Goal: Task Accomplishment & Management: Use online tool/utility

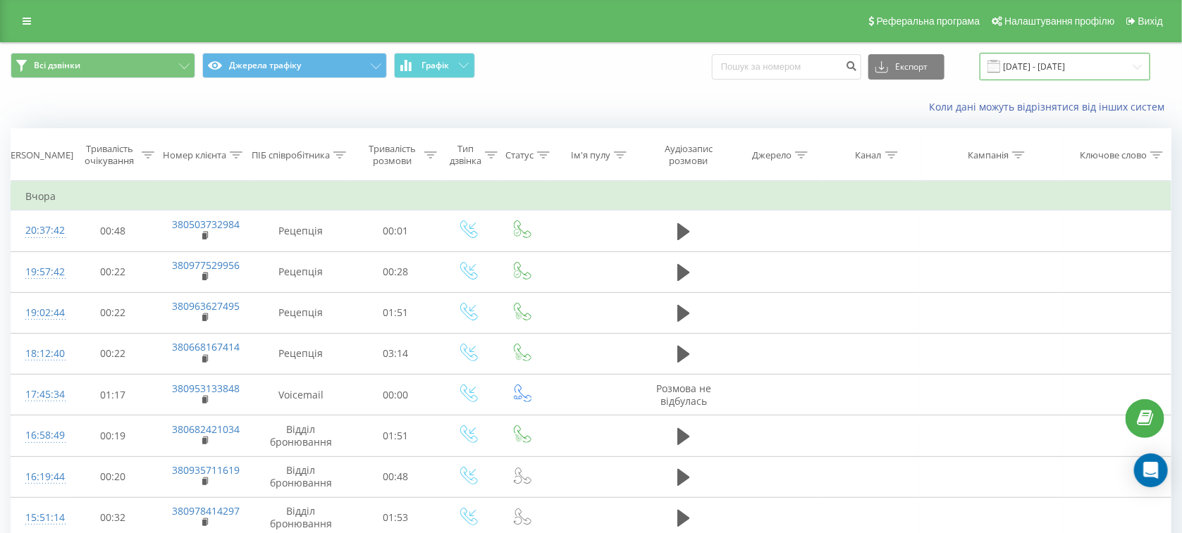
click at [1066, 69] on input "18.08.2025 - 18.08.2025" at bounding box center [1065, 66] width 171 height 27
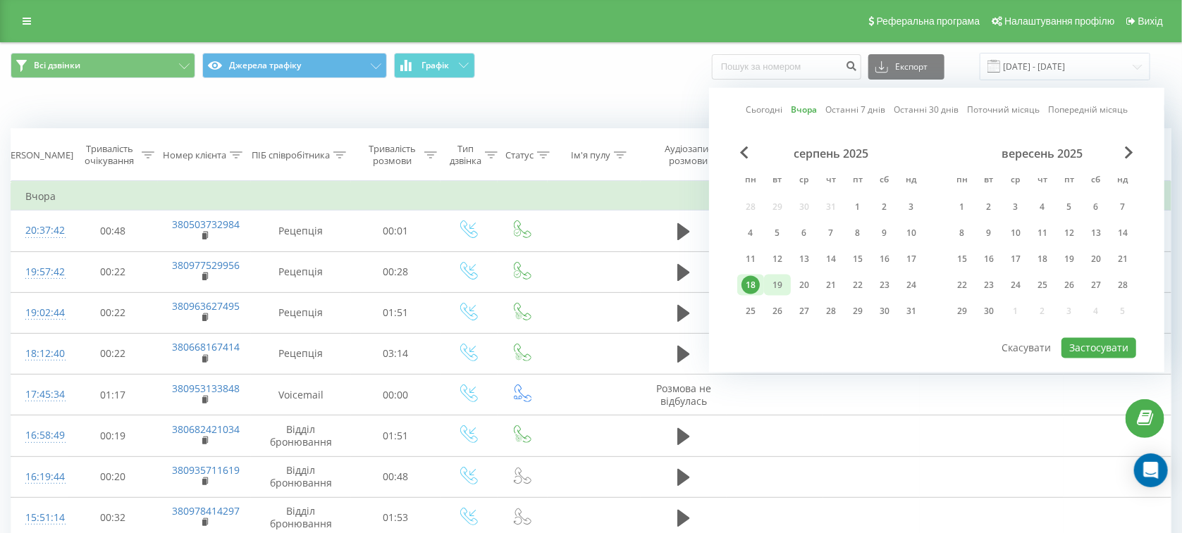
click at [778, 285] on div "19" at bounding box center [777, 285] width 18 height 18
click at [1078, 350] on button "Застосувати" at bounding box center [1098, 348] width 75 height 20
type input "[DATE] - [DATE]"
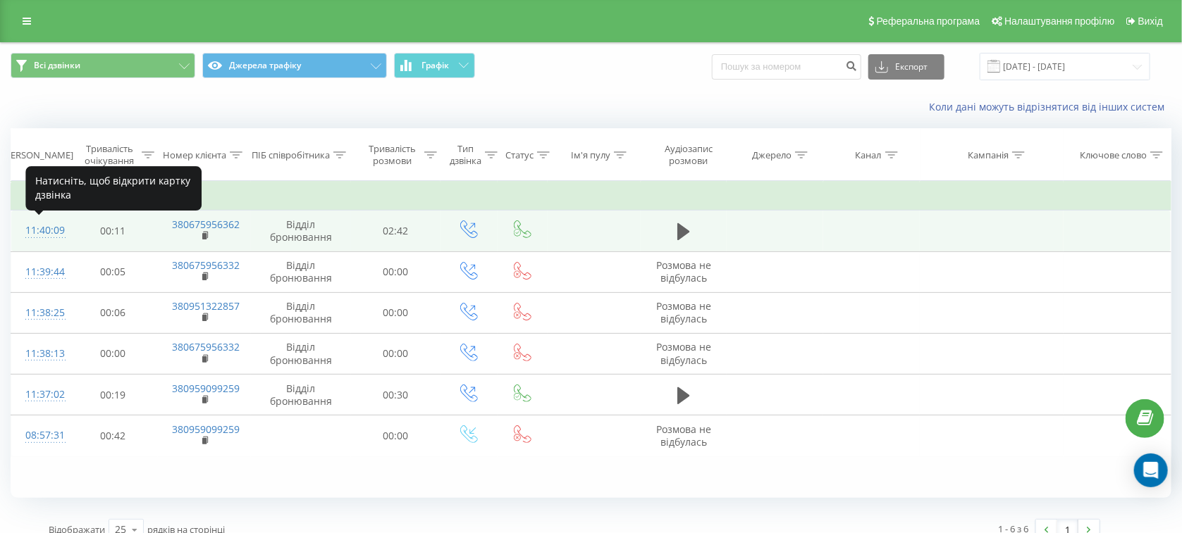
click at [44, 236] on div "11:40:09" at bounding box center [39, 230] width 29 height 27
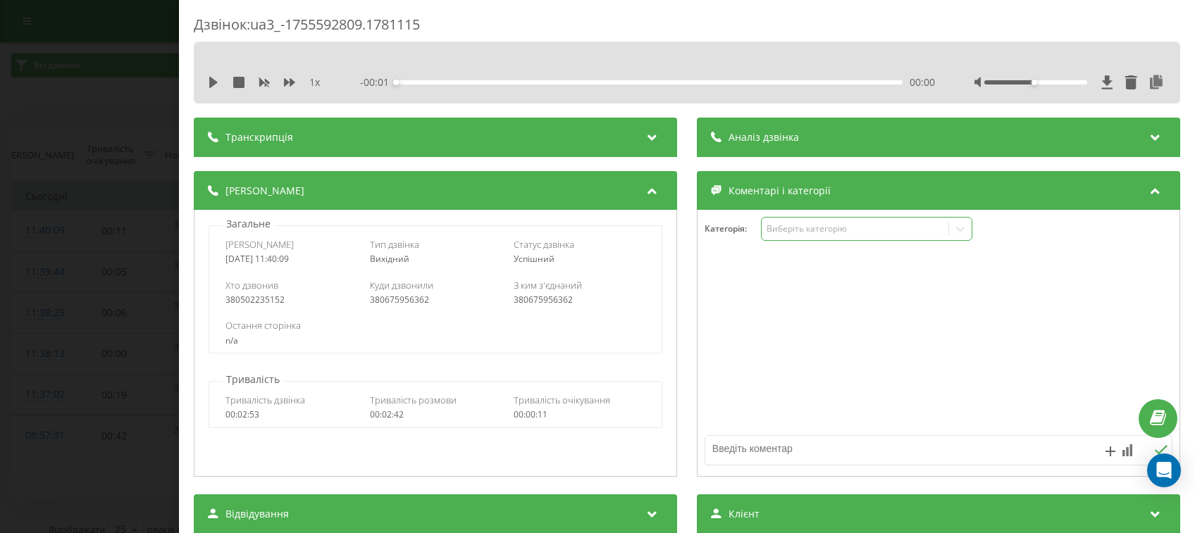
click at [865, 228] on div "Виберіть категорію" at bounding box center [855, 228] width 176 height 11
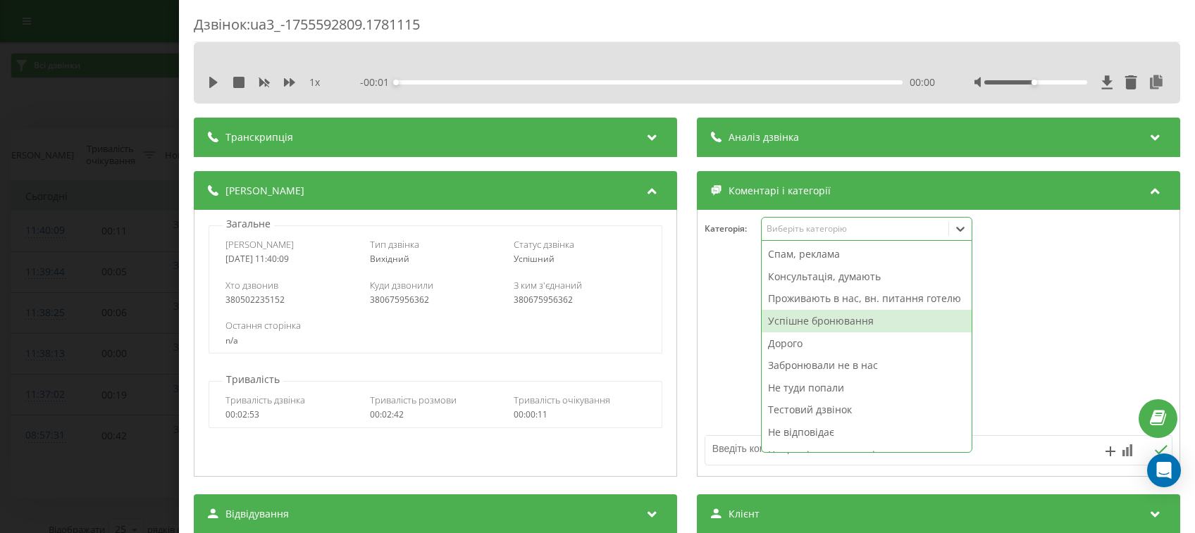
scroll to position [51, 0]
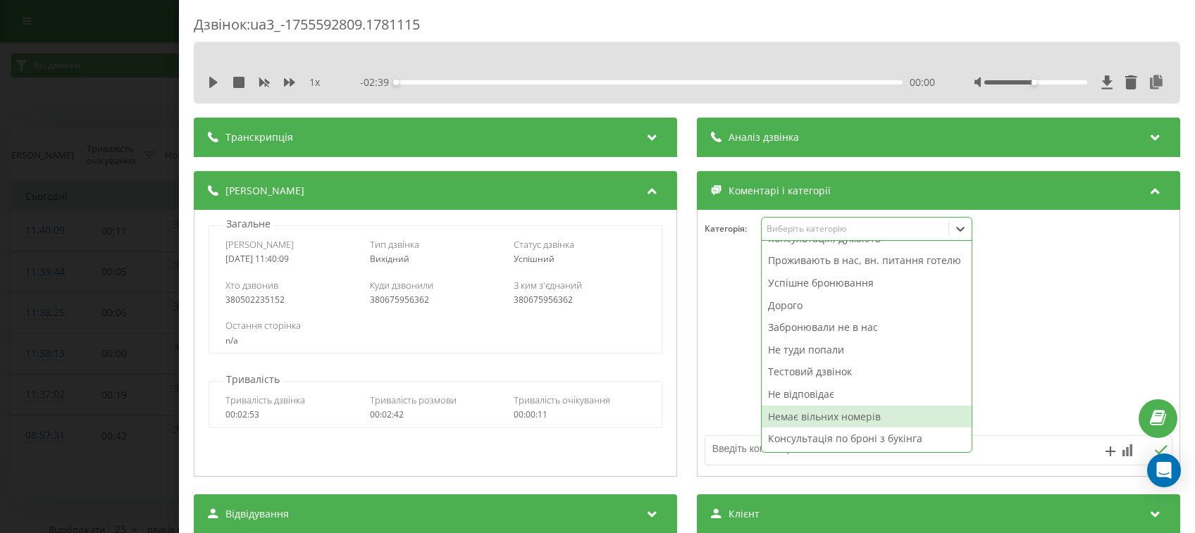
click at [796, 414] on div "Немає вільних номерів" at bounding box center [867, 417] width 210 height 23
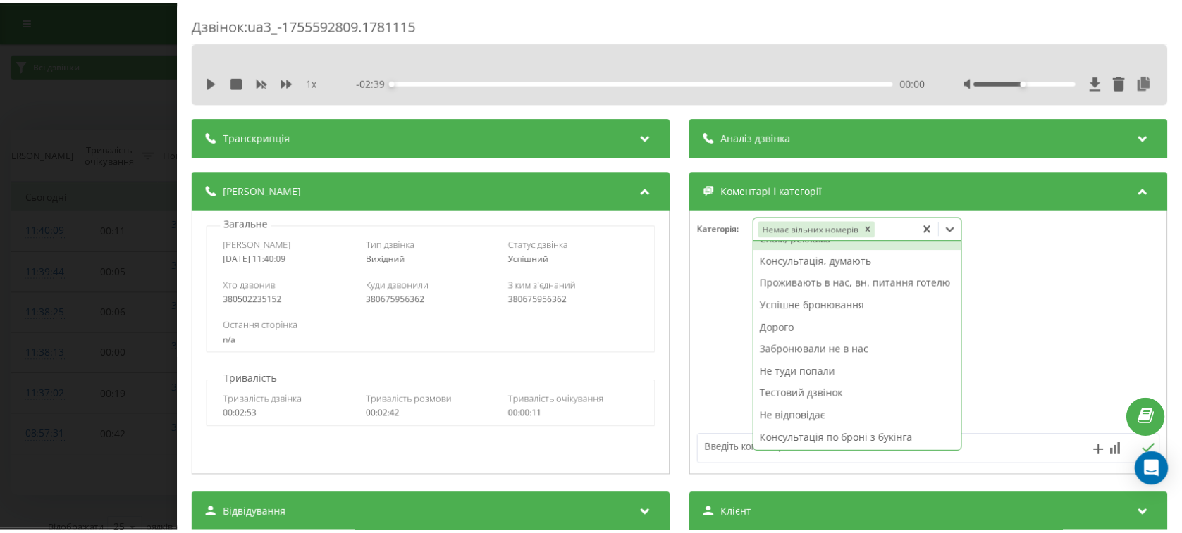
scroll to position [29, 0]
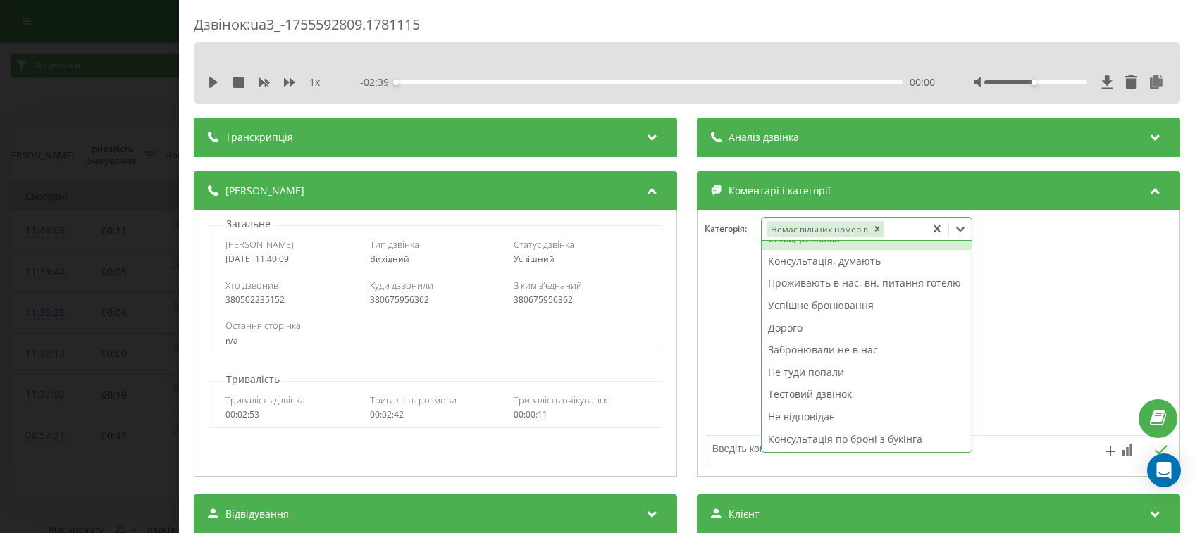
click at [78, 194] on div "Дзвінок : ua3_-1755592809.1781115 1 x - 02:39 00:00 00:00 Транскрипція Для AI-а…" at bounding box center [597, 266] width 1195 height 533
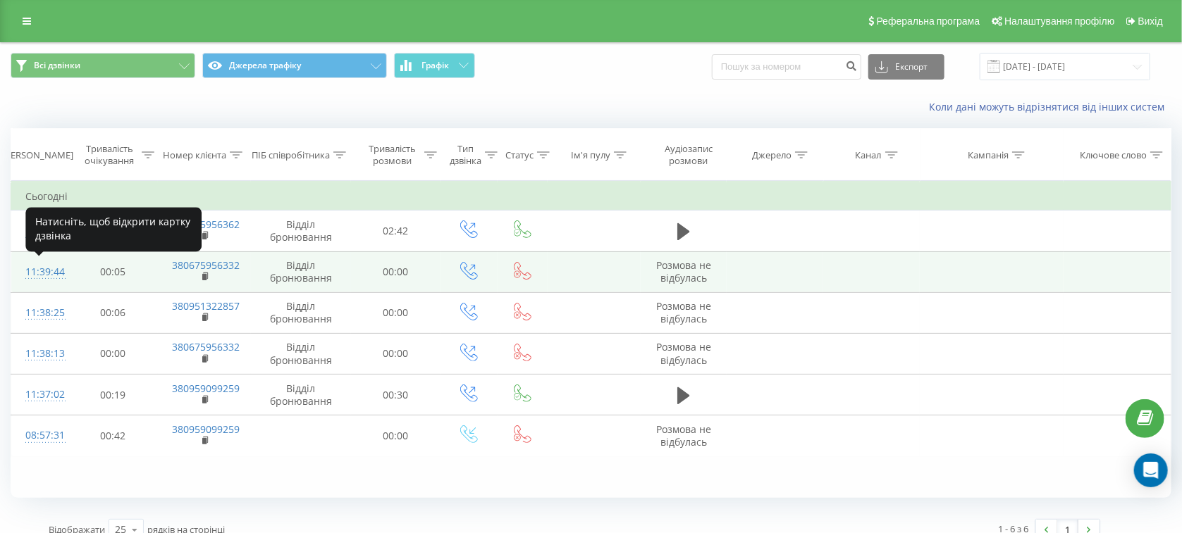
click at [42, 269] on div "11:39:44" at bounding box center [39, 272] width 29 height 27
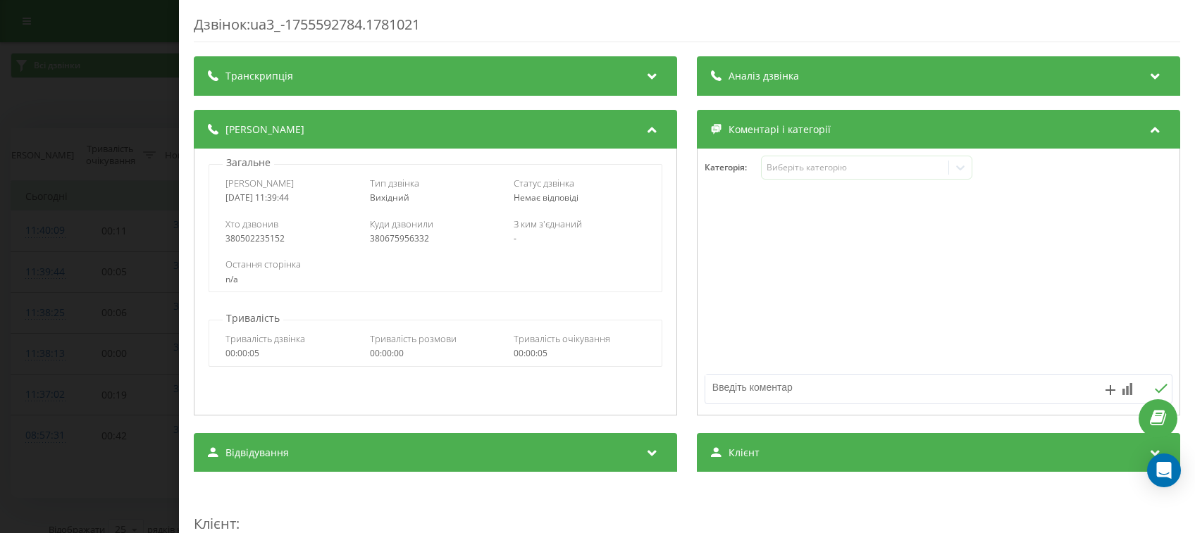
click at [851, 390] on textarea at bounding box center [891, 387] width 373 height 25
type textarea "помилково ввела не невырний номер"
click at [1154, 387] on icon at bounding box center [1160, 389] width 13 height 10
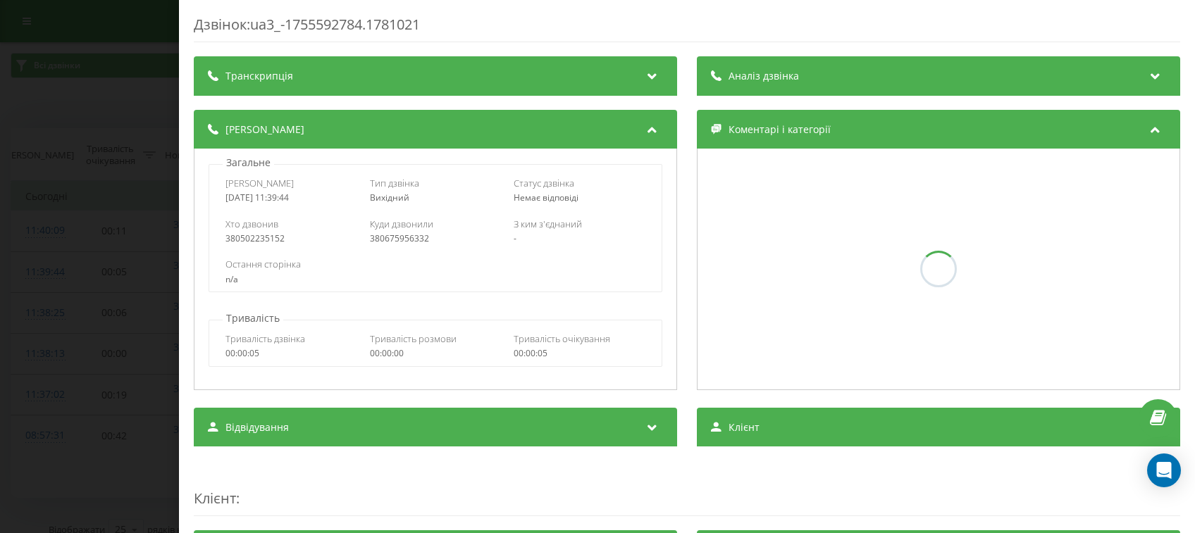
click at [0, 165] on div "Дзвінок : ua3_-1755592784.1781021 Транскрипція Для AI-аналізу майбутніх дзвінкі…" at bounding box center [597, 266] width 1195 height 533
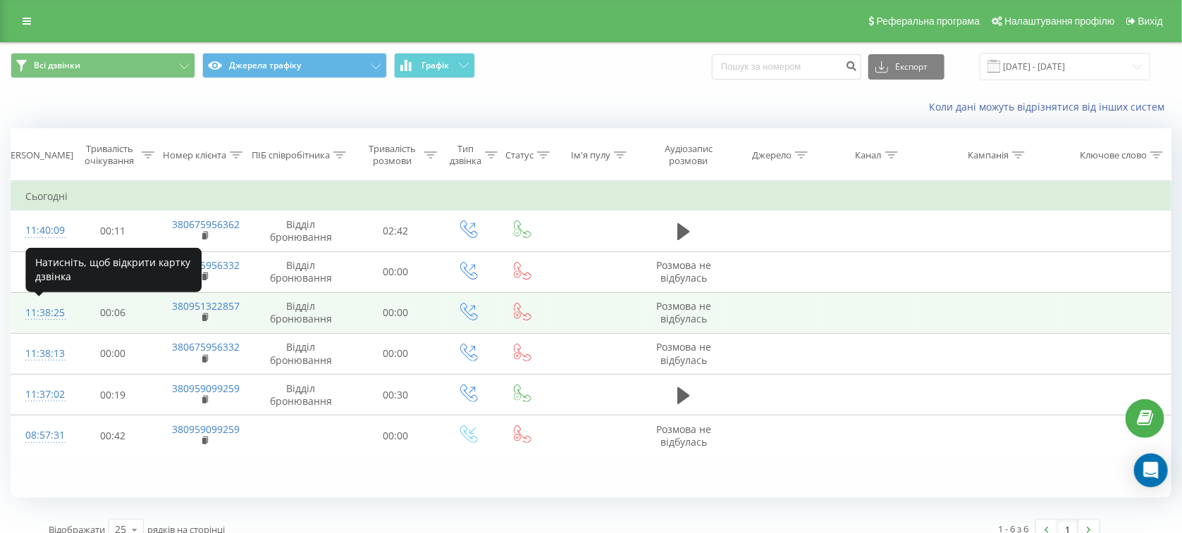
click at [45, 319] on div "11:38:25" at bounding box center [39, 313] width 29 height 27
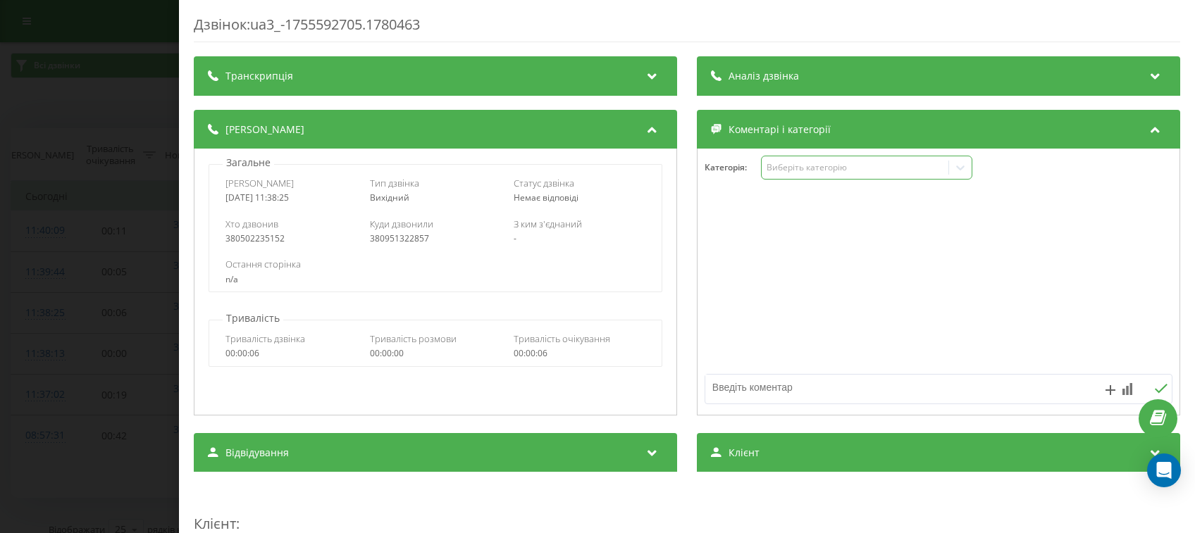
click at [844, 173] on div "Виберіть категорію" at bounding box center [855, 167] width 176 height 11
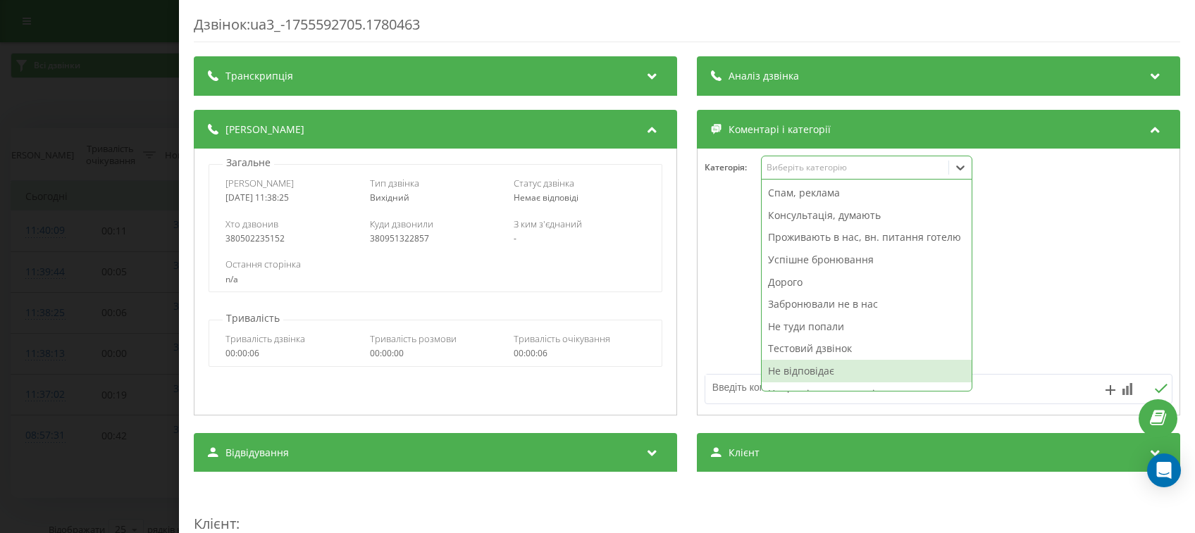
click at [794, 383] on div "Не відповідає" at bounding box center [867, 371] width 210 height 23
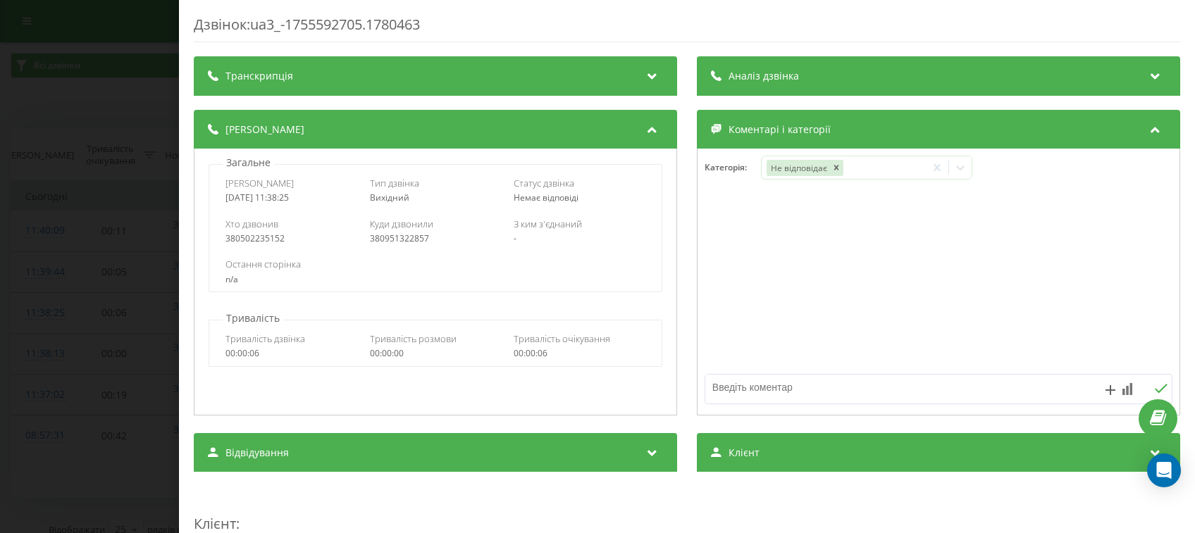
click at [43, 130] on div "Дзвінок : ua3_-1755592705.1780463 Транскрипція Для AI-аналізу майбутніх дзвінкі…" at bounding box center [597, 266] width 1195 height 533
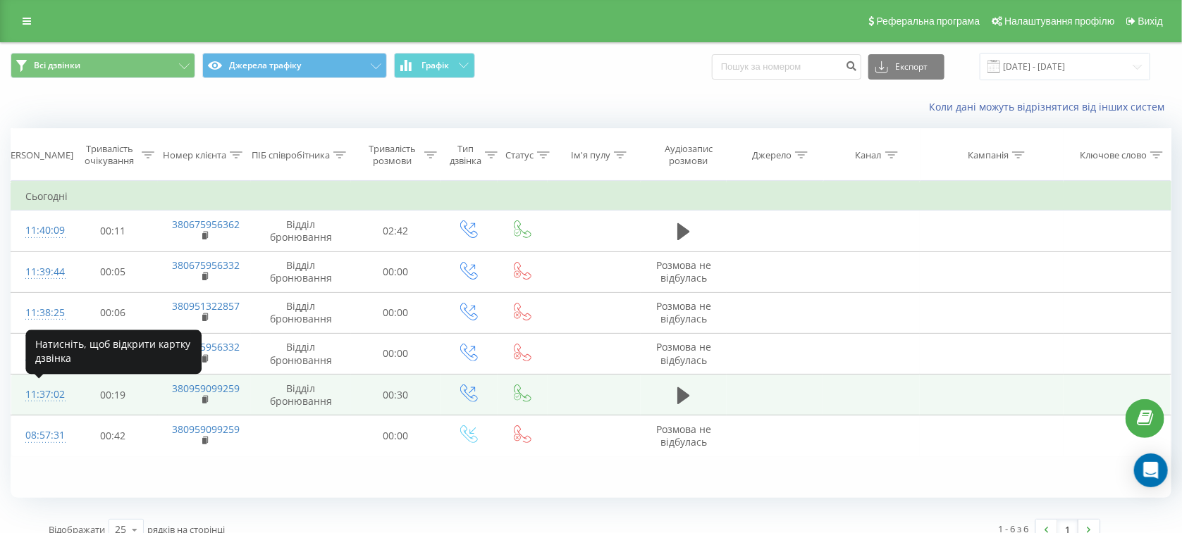
click at [48, 390] on div "11:37:02" at bounding box center [39, 394] width 29 height 27
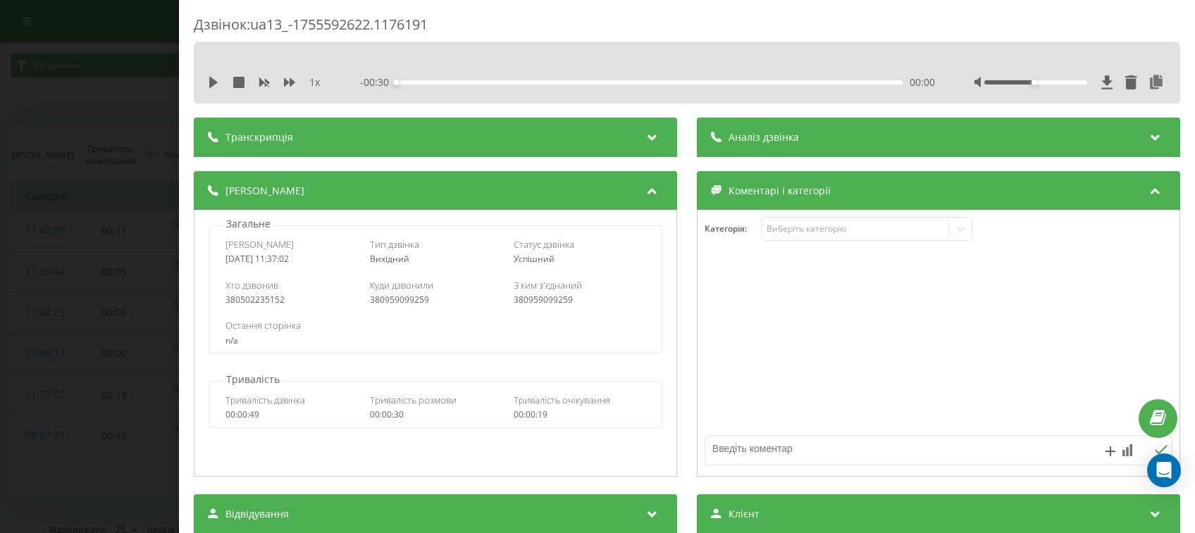
click at [834, 243] on div "Категорія : Виберіть категорію" at bounding box center [939, 238] width 482 height 42
click at [829, 230] on div "Виберіть категорію" at bounding box center [855, 228] width 176 height 11
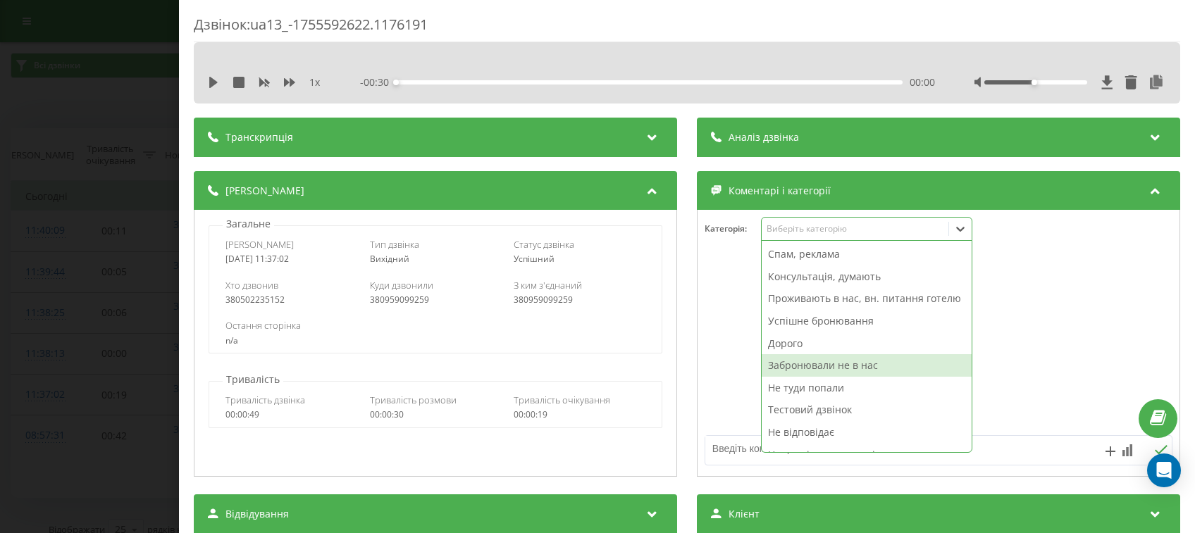
click at [818, 377] on div "Забронювали не в нас" at bounding box center [867, 365] width 210 height 23
click at [59, 191] on div "Дзвінок : ua13_-1755592622.1176191 1 x - 00:30 00:00 00:00 Транскрипція Для AI-…" at bounding box center [597, 266] width 1195 height 533
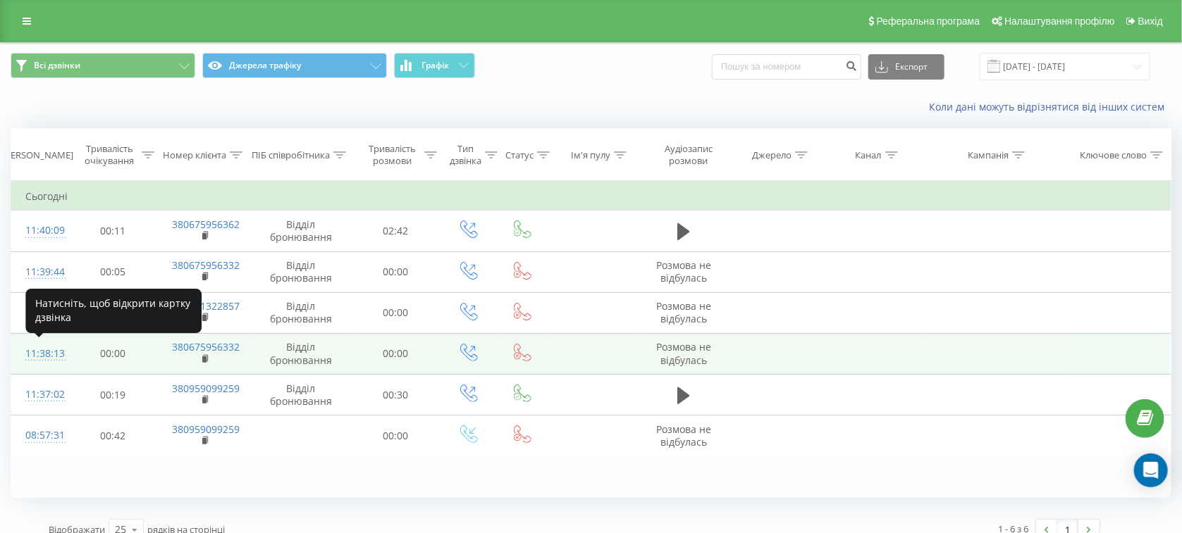
click at [51, 360] on div at bounding box center [39, 360] width 29 height 1
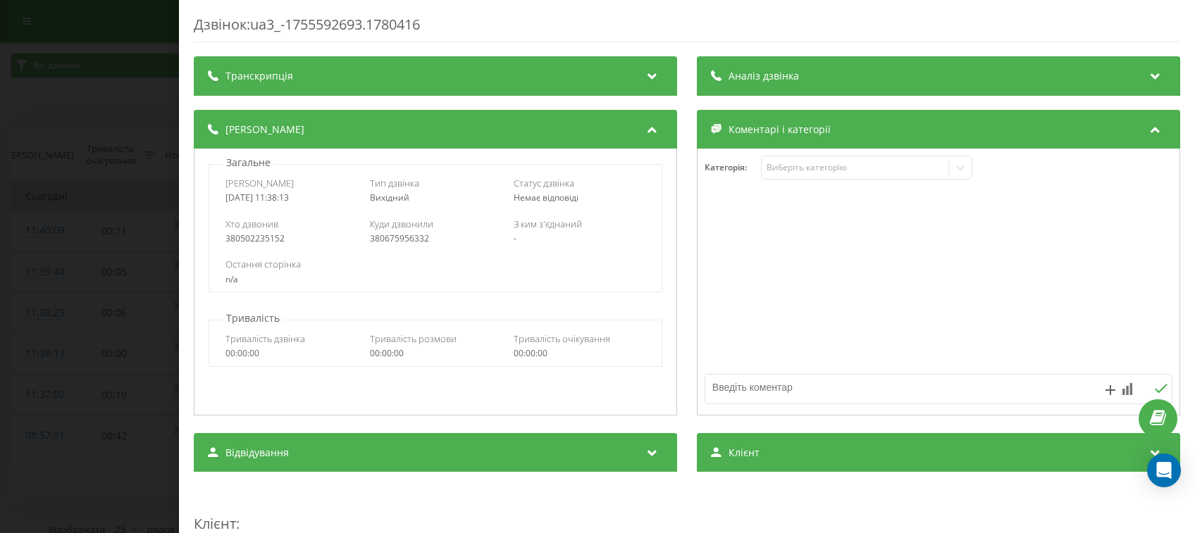
click at [782, 392] on textarea at bounding box center [891, 387] width 373 height 25
type textarea "а"
type textarea "п"
click at [97, 154] on div "Дзвінок : ua3_-1755592693.1780416 Транскрипція Для AI-аналізу майбутніх дзвінкі…" at bounding box center [597, 266] width 1195 height 533
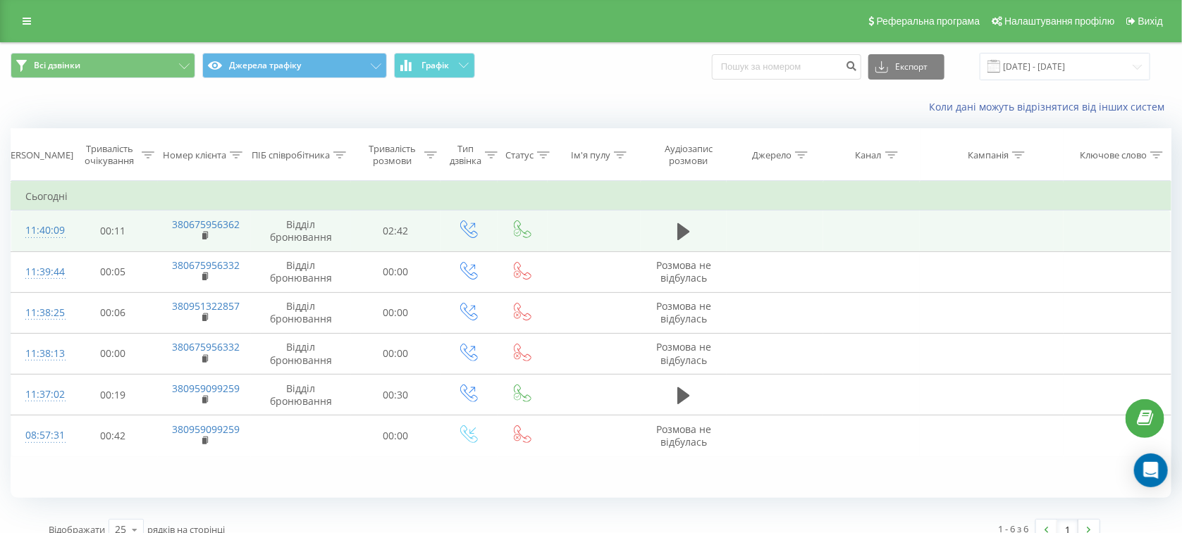
scroll to position [18, 0]
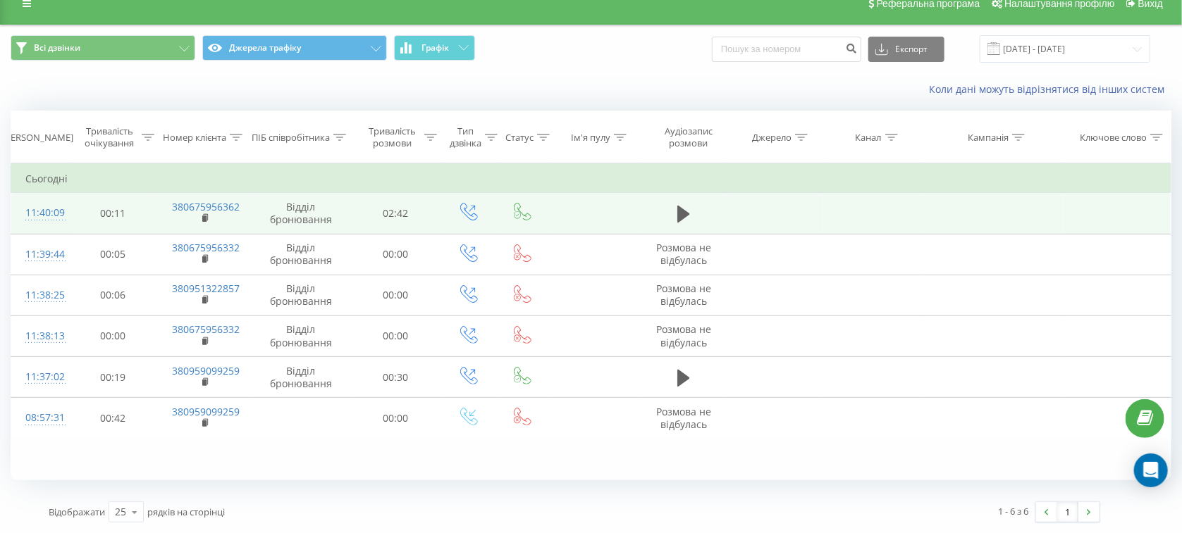
click at [65, 216] on td "11:40:09" at bounding box center [39, 213] width 57 height 41
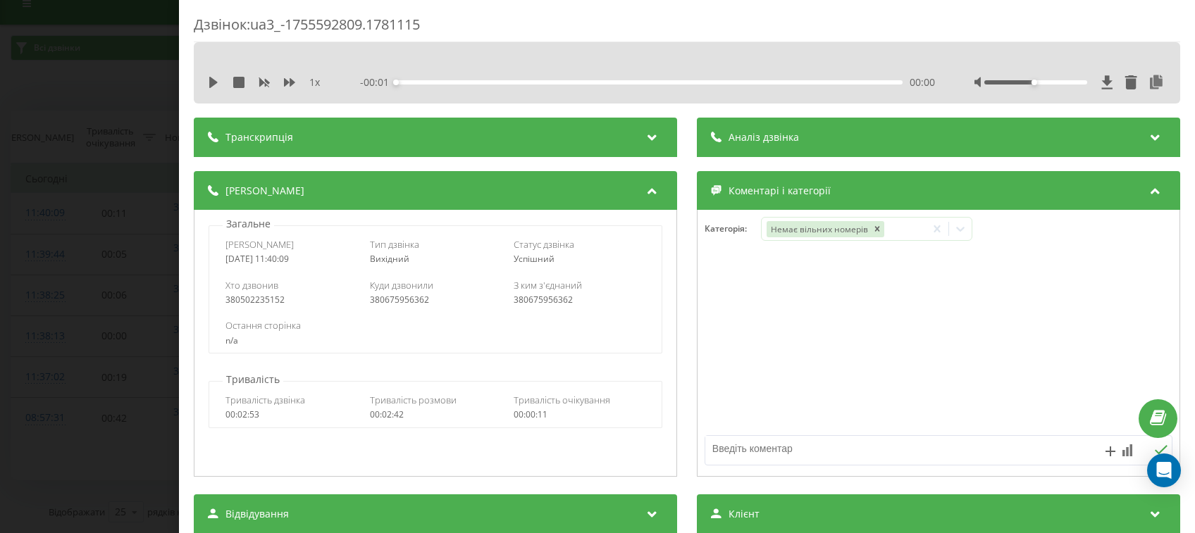
click at [43, 190] on div "Дзвінок : ua3_-1755592809.1781115 1 x - 00:01 00:00 00:00 Транскрипція Для AI-а…" at bounding box center [597, 266] width 1195 height 533
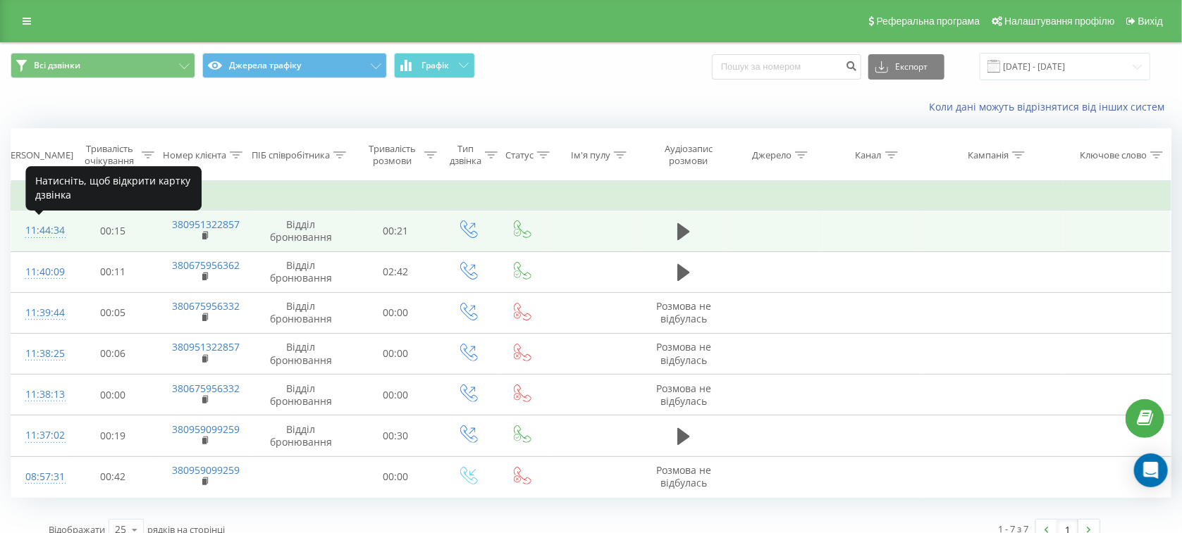
click at [51, 230] on div "11:44:34" at bounding box center [39, 230] width 29 height 27
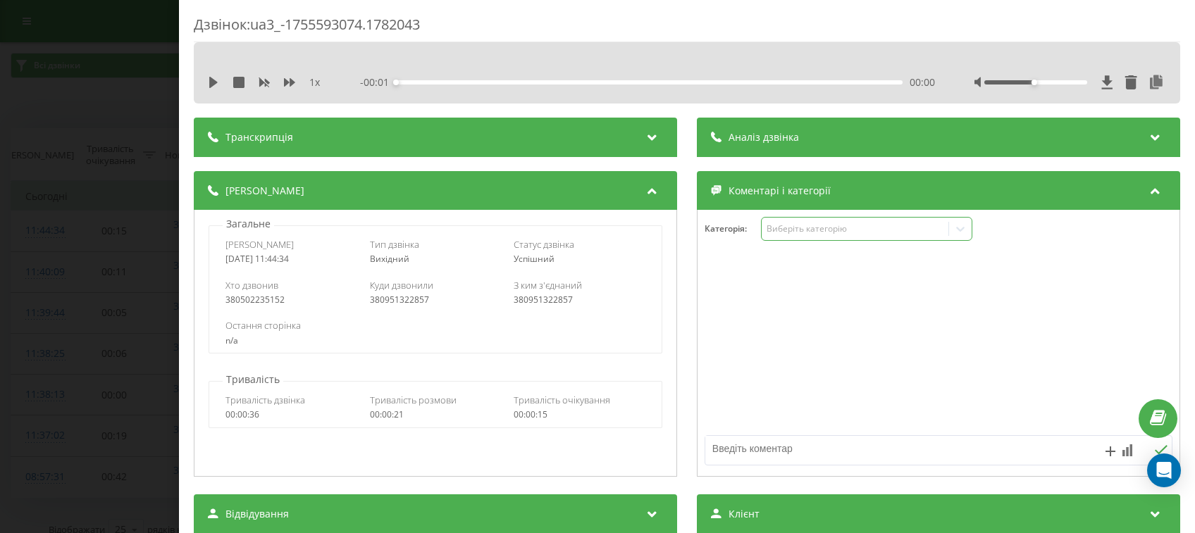
click at [801, 230] on div "Виберіть категорію" at bounding box center [855, 228] width 176 height 11
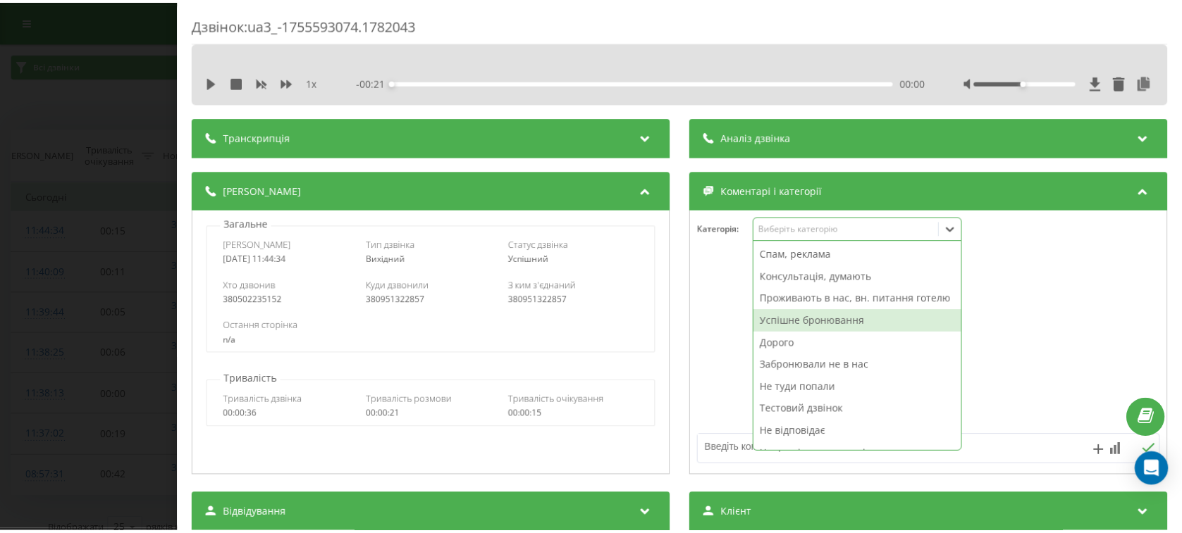
scroll to position [51, 0]
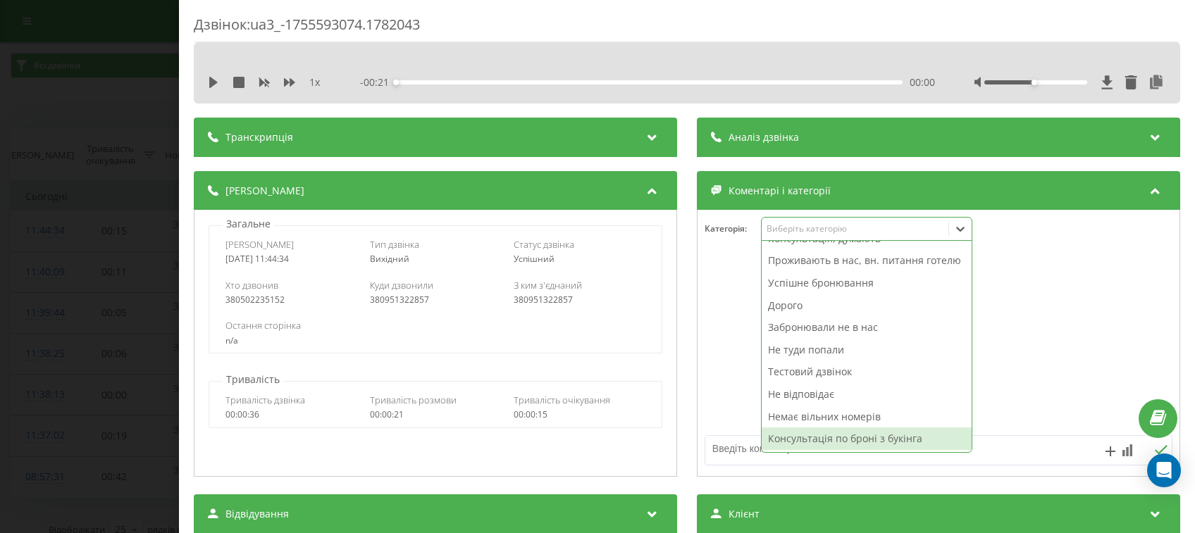
drag, startPoint x: 706, startPoint y: 454, endPoint x: 726, endPoint y: 462, distance: 21.2
click at [715, 457] on textarea at bounding box center [891, 448] width 373 height 25
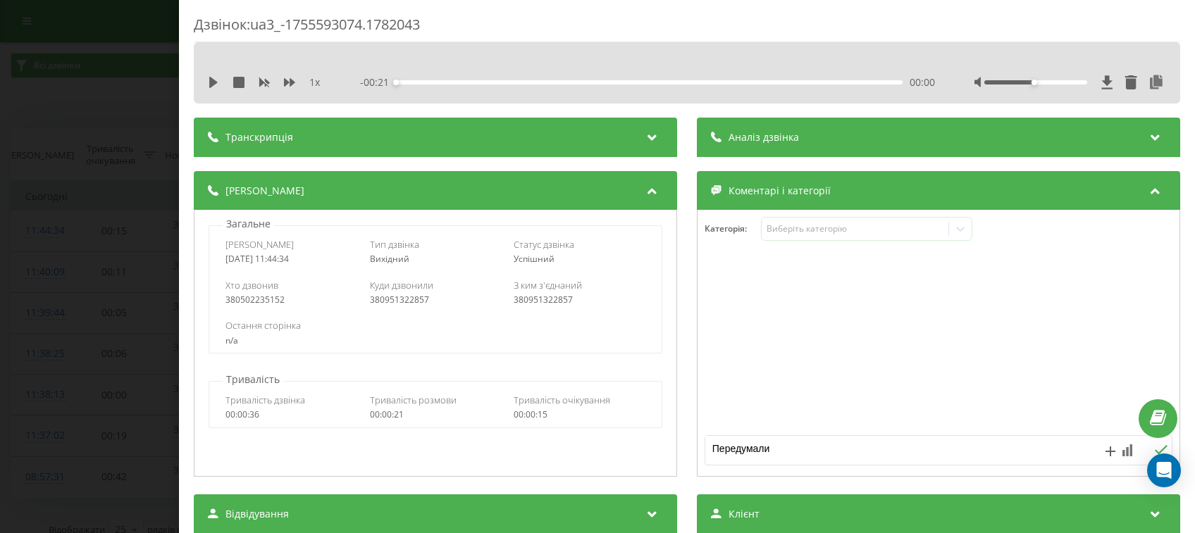
type textarea "Передумали"
click at [1155, 451] on icon at bounding box center [1161, 449] width 13 height 9
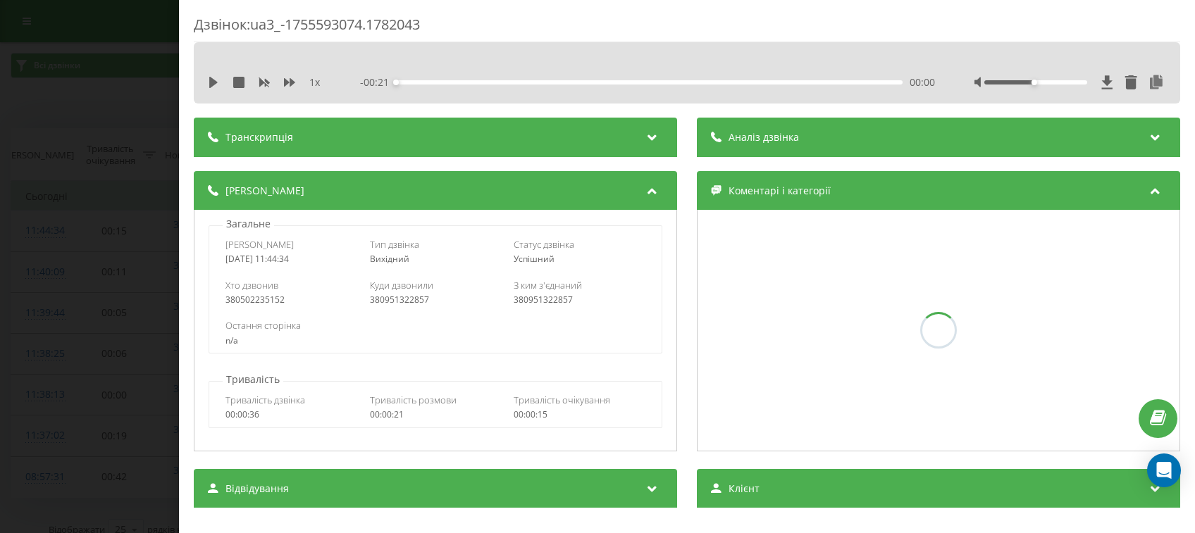
click at [53, 166] on div "Дзвінок : ua3_-1755593074.1782043 1 x - 00:21 00:00 00:00 Транскрипція Для AI-а…" at bounding box center [597, 266] width 1195 height 533
